Goal: Information Seeking & Learning: Learn about a topic

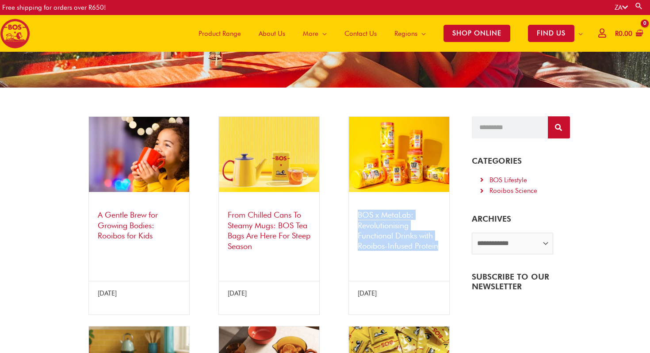
drag, startPoint x: 441, startPoint y: 247, endPoint x: 358, endPoint y: 218, distance: 87.3
click at [358, 218] on div "BOS x MetaLab: Revolutionising Functional Drinks with Rooibos-Infused Protein" at bounding box center [399, 233] width 100 height 64
copy link "BOS x MetaLab: Revolutionising Functional Drinks with Rooibos-Infused Protein"
click at [372, 231] on link "BOS x MetaLab: Revolutionising Functional Drinks with Rooibos-Infused Protein" at bounding box center [397, 230] width 80 height 40
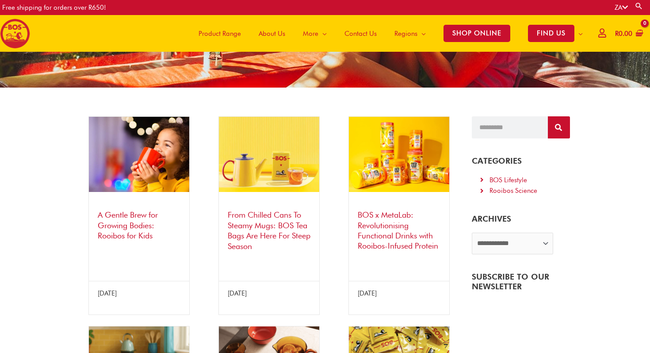
scroll to position [97, 0]
drag, startPoint x: 0, startPoint y: 0, endPoint x: 385, endPoint y: 233, distance: 450.2
click at [385, 233] on link "BOS x MetaLab: Revolutionising Functional Drinks with Rooibos-Infused Protein" at bounding box center [397, 230] width 80 height 40
